Goal: Find specific page/section: Locate item on page

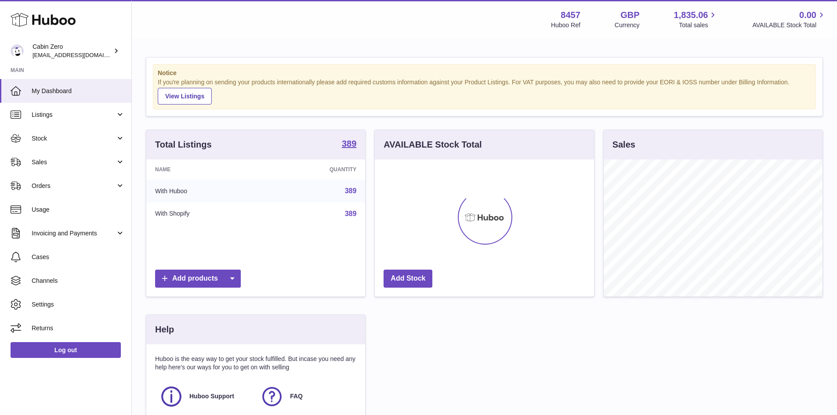
scroll to position [137, 222]
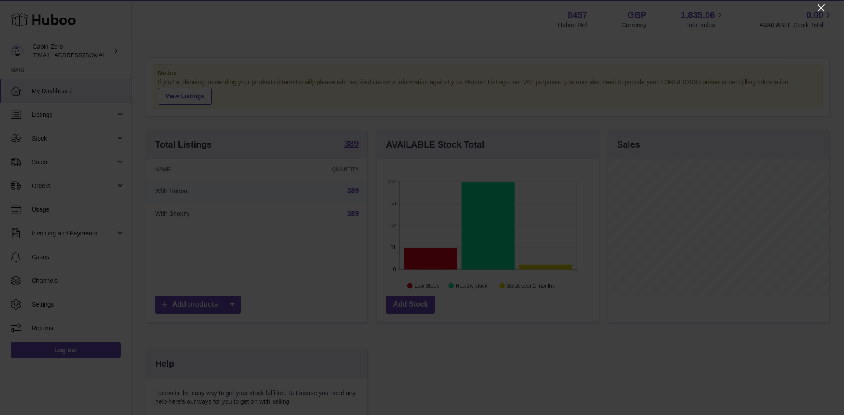
click at [821, 10] on icon "Close" at bounding box center [821, 8] width 11 height 11
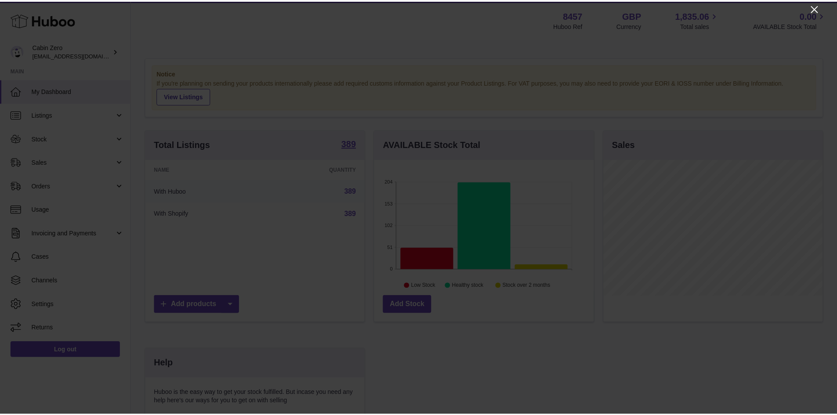
scroll to position [439418, 439336]
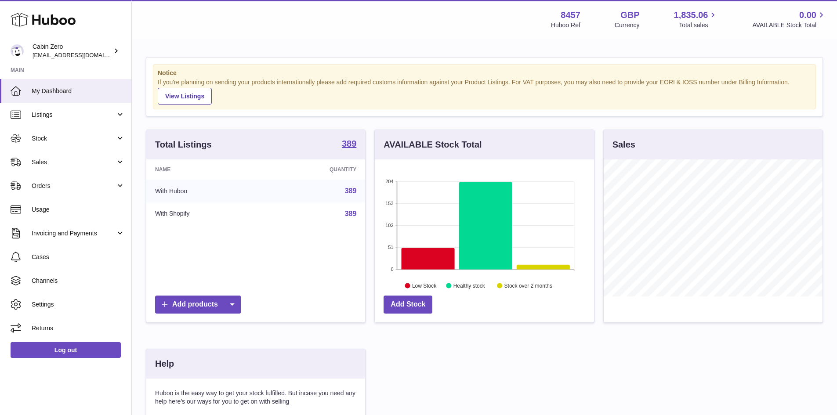
click at [353, 190] on link "389" at bounding box center [351, 190] width 12 height 7
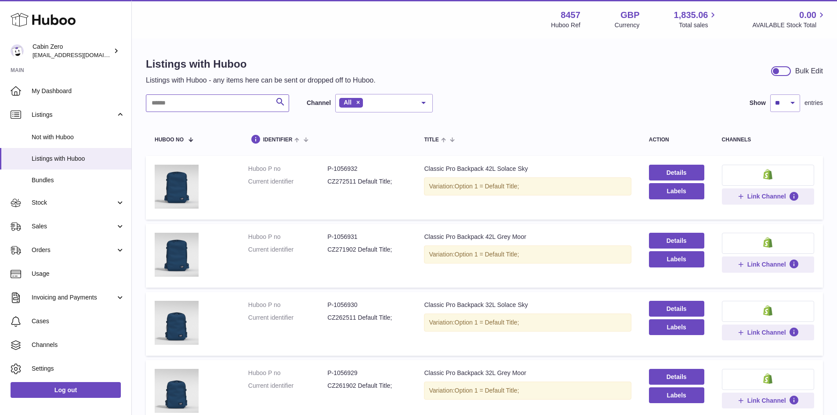
click at [190, 99] on input "text" at bounding box center [217, 104] width 143 height 18
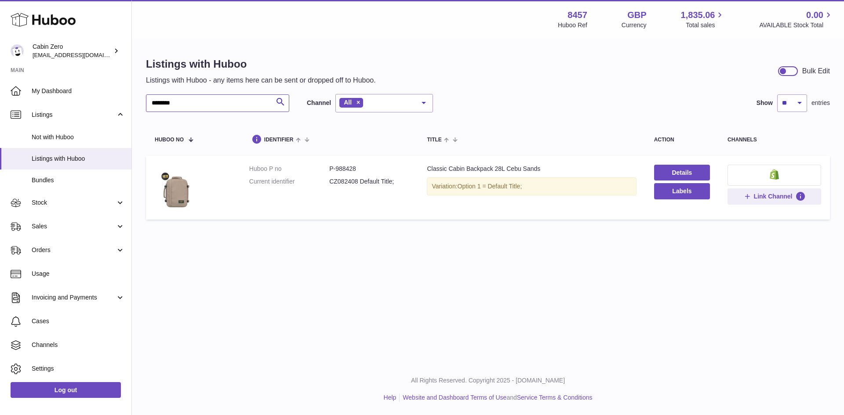
type input "********"
click at [345, 166] on dd "P-988428" at bounding box center [369, 169] width 80 height 8
copy dd "988428"
